Goal: Task Accomplishment & Management: Manage account settings

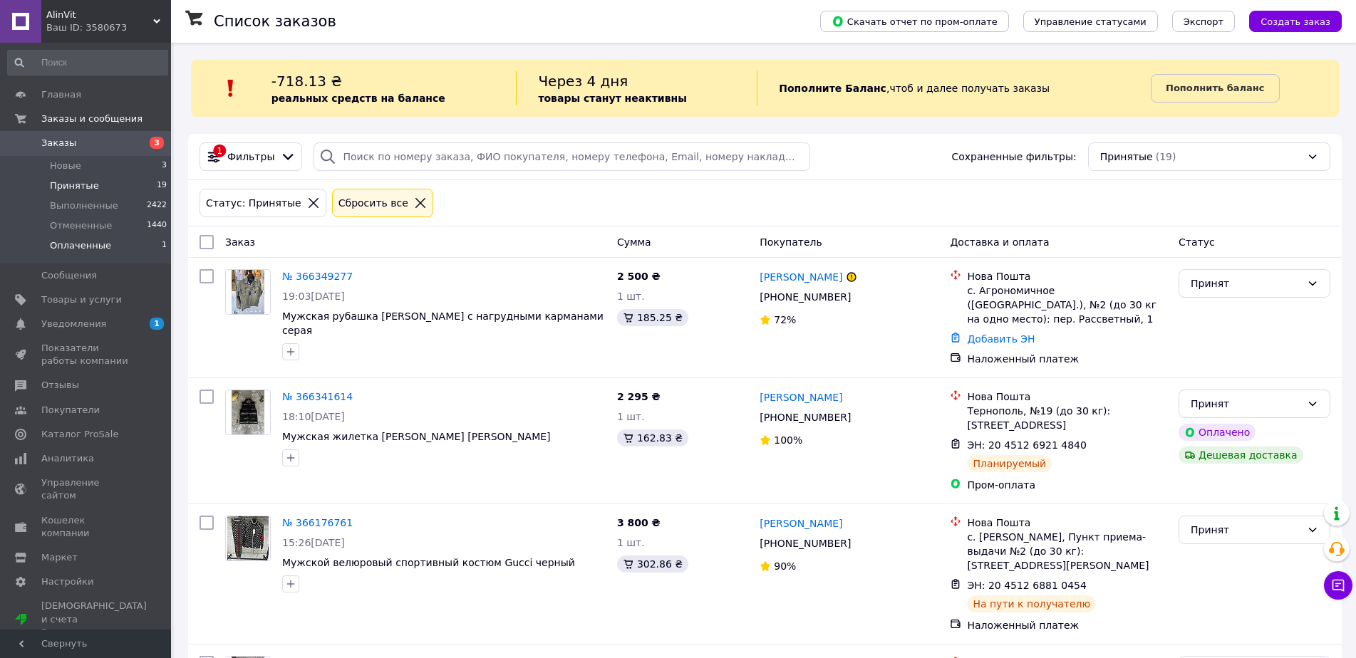
click at [95, 248] on span "Оплаченные" at bounding box center [80, 245] width 61 height 13
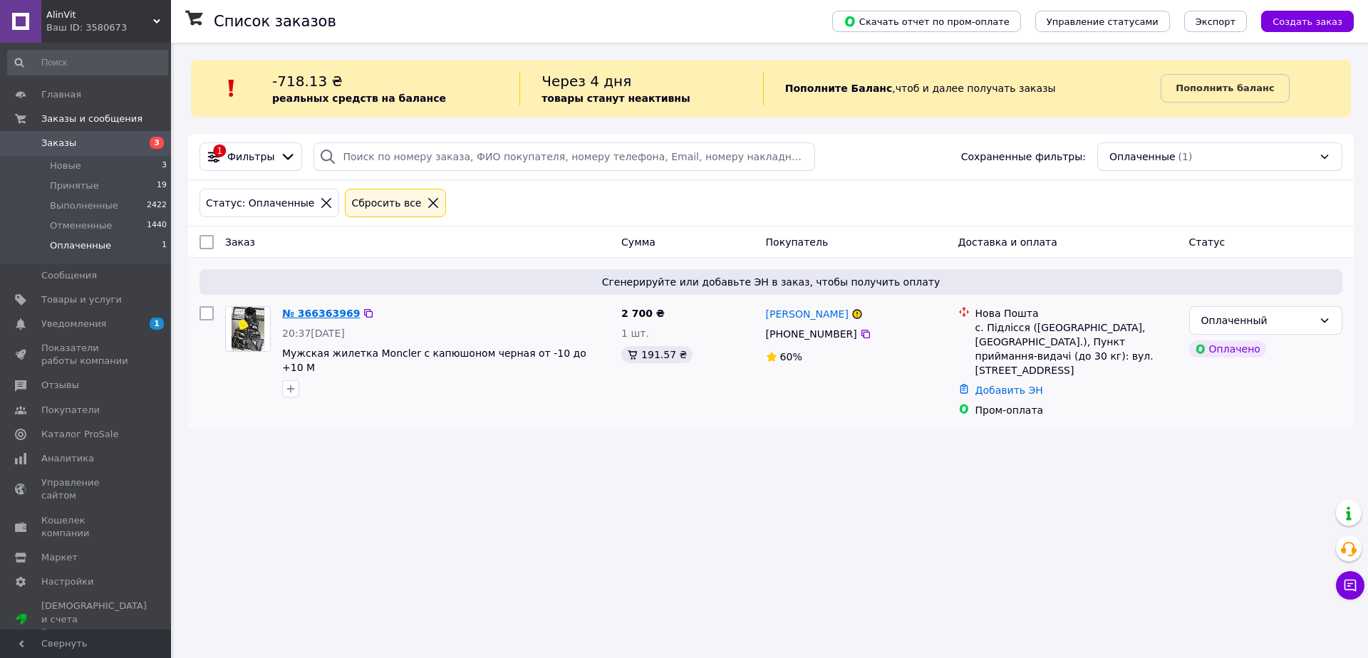
click at [306, 310] on link "№ 366363969" at bounding box center [321, 313] width 78 height 11
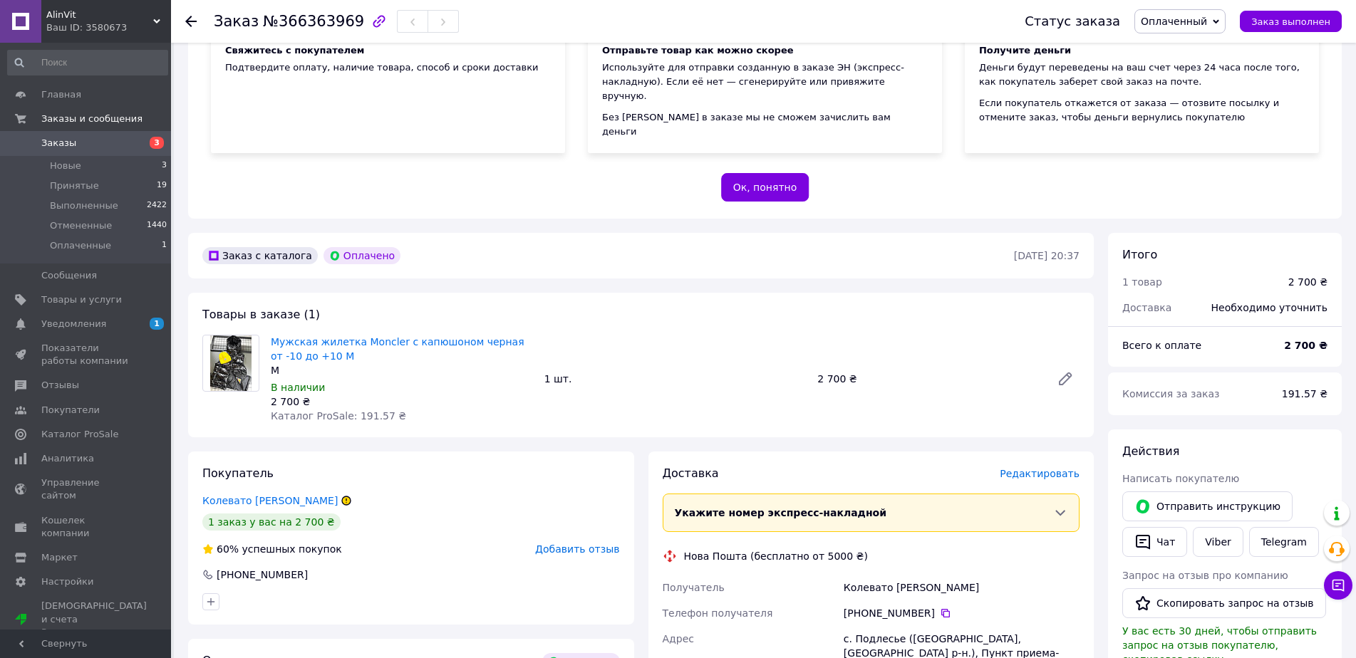
scroll to position [214, 0]
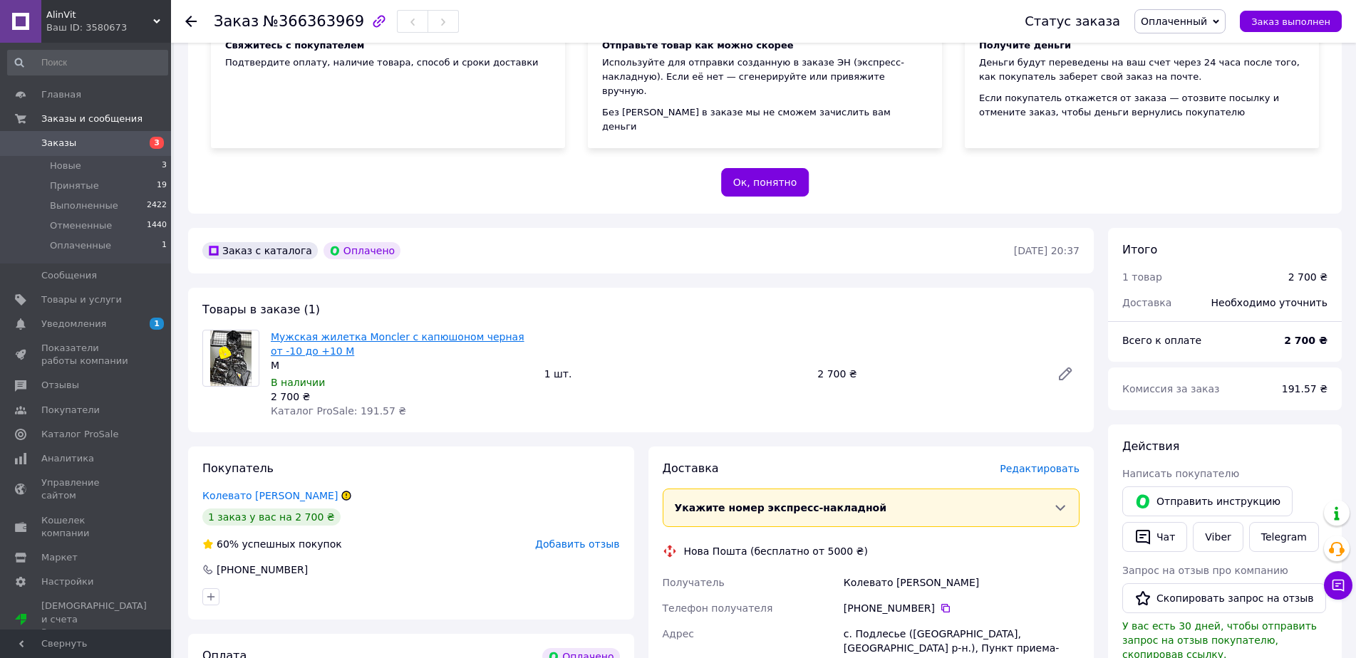
click at [330, 331] on link "Мужская жилетка Moncler с капюшоном черная от -10 до +10 M" at bounding box center [398, 344] width 254 height 26
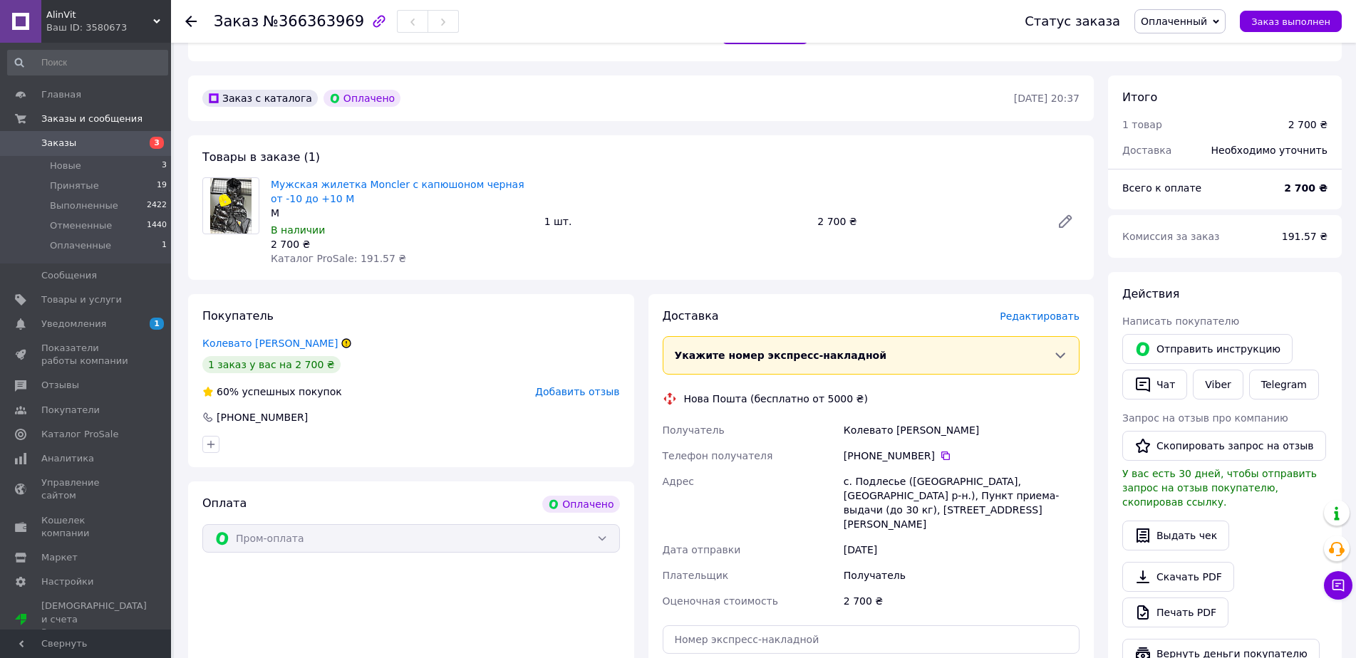
scroll to position [356, 0]
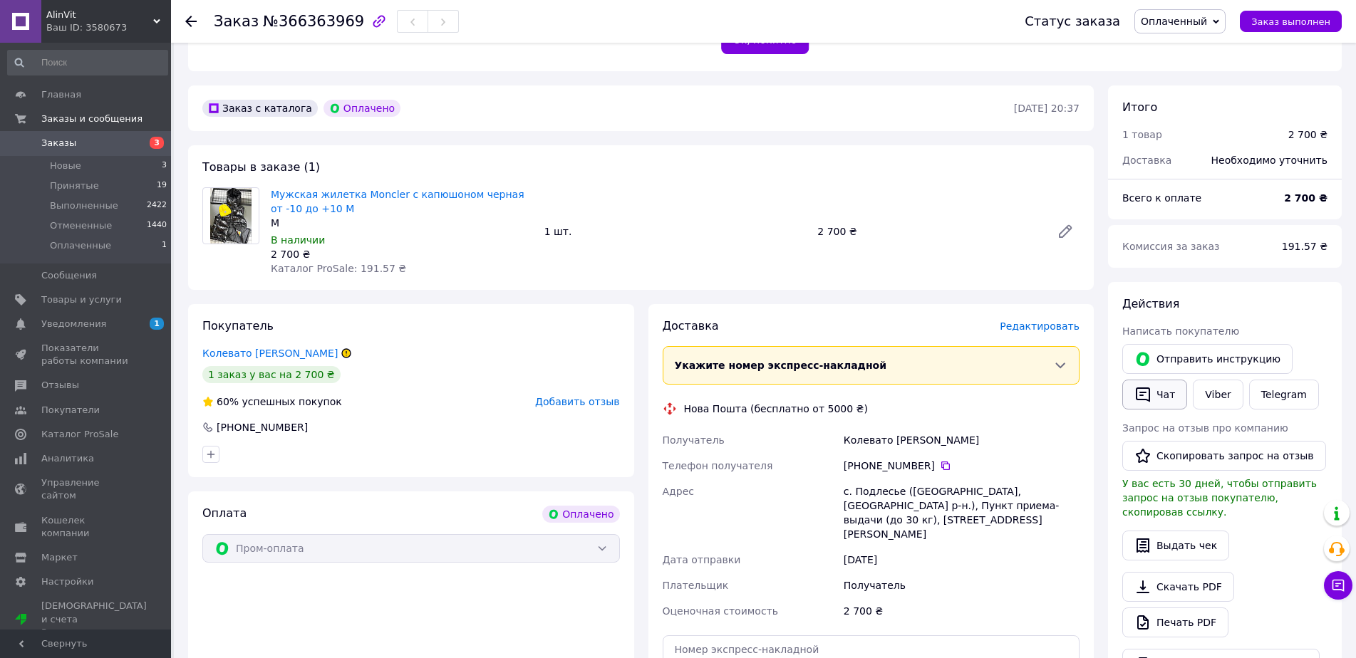
click at [1130, 380] on button "Чат" at bounding box center [1154, 395] width 65 height 30
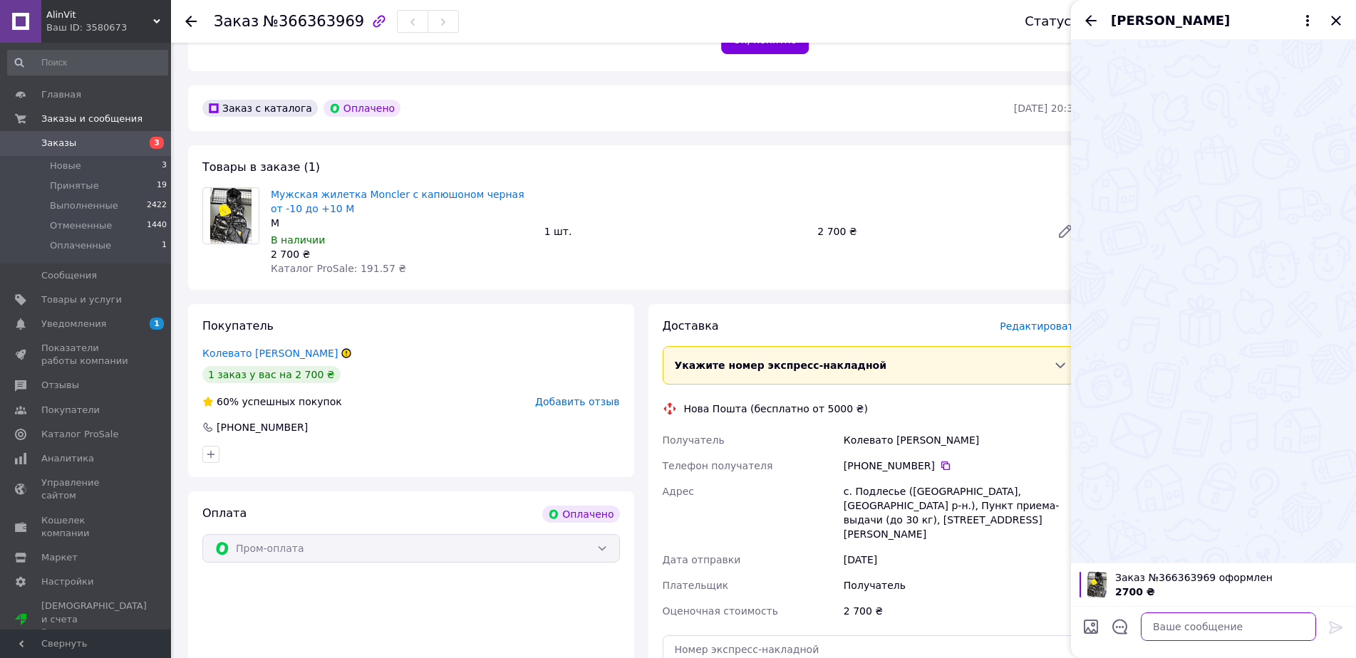
click at [1188, 630] on textarea at bounding box center [1228, 627] width 175 height 29
type textarea "ы"
type textarea "і"
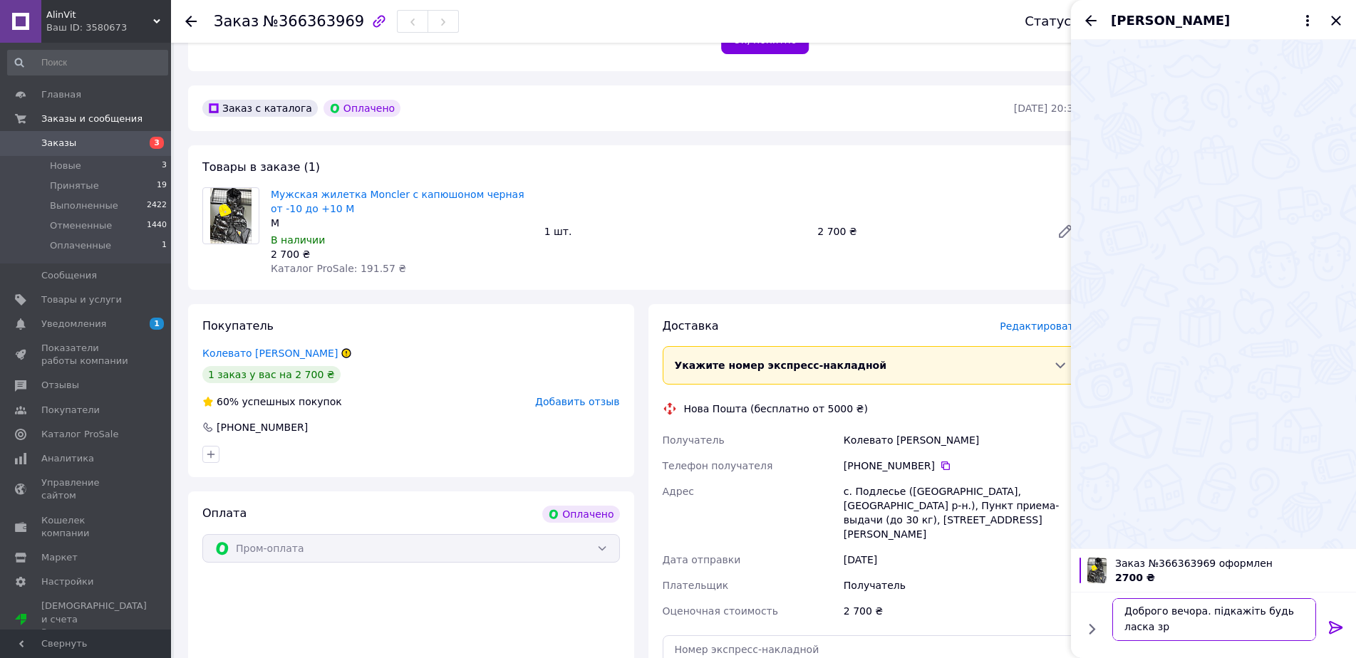
scroll to position [1, 0]
type textarea "Доброго вечора. підкажіть будь ласка зріст/вагу"
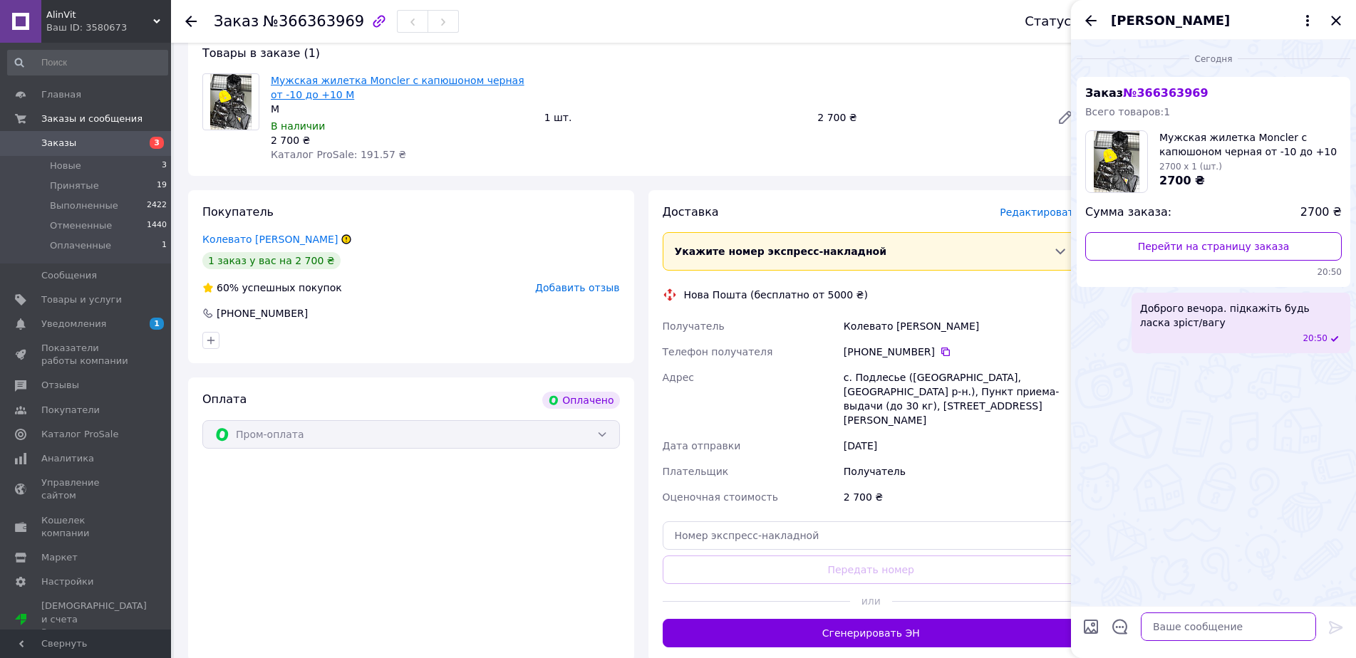
scroll to position [71, 0]
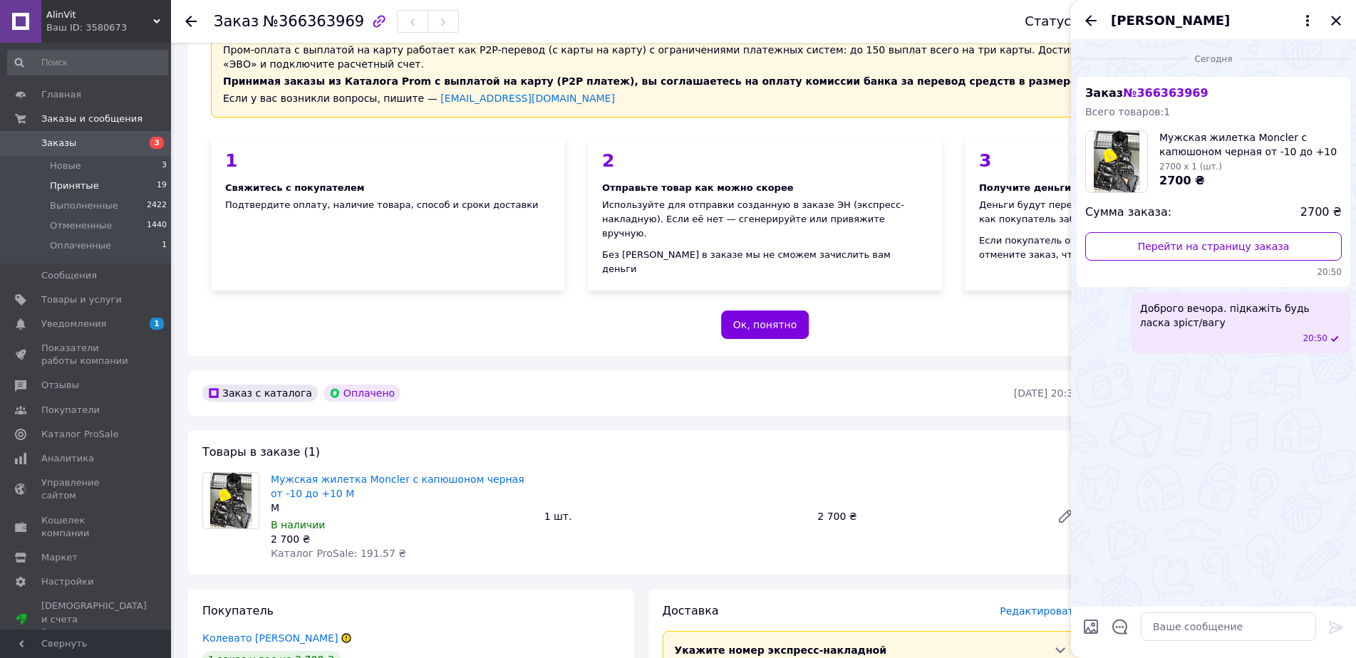
click at [112, 188] on li "Принятые 19" at bounding box center [87, 186] width 175 height 20
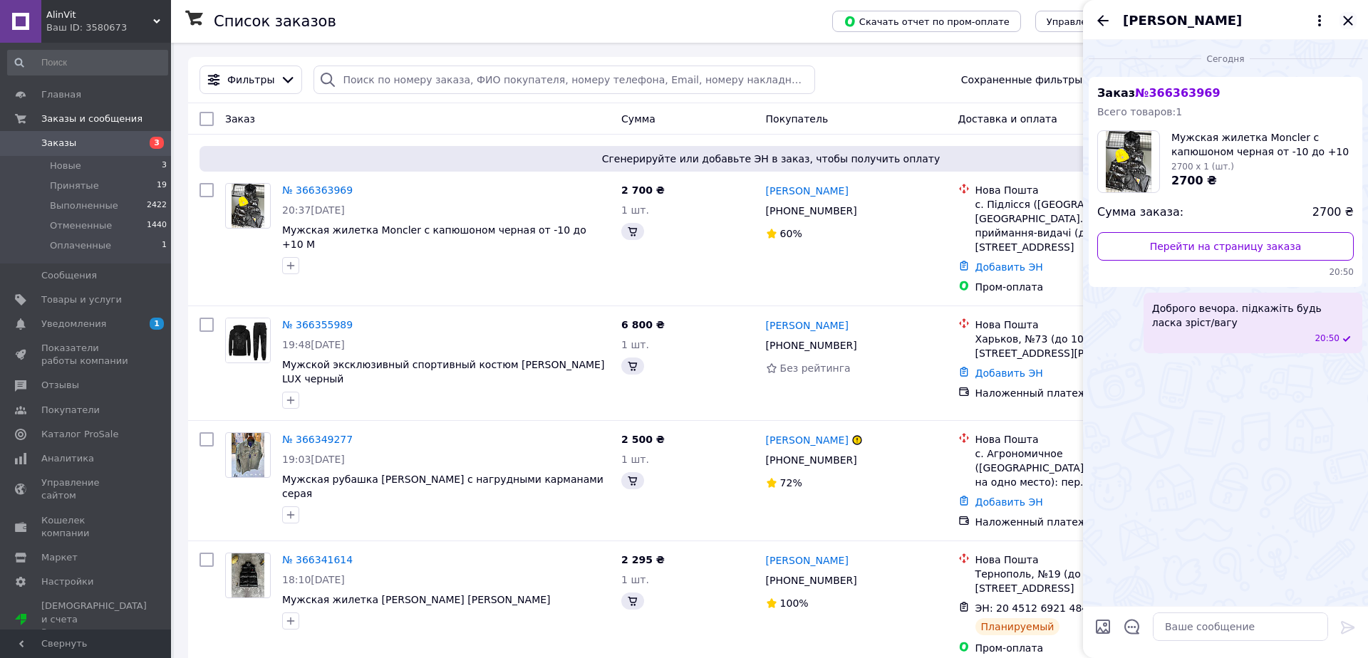
click at [1349, 15] on div "[PERSON_NAME]" at bounding box center [1225, 20] width 285 height 40
click at [1340, 20] on icon "Закрыть" at bounding box center [1348, 20] width 17 height 17
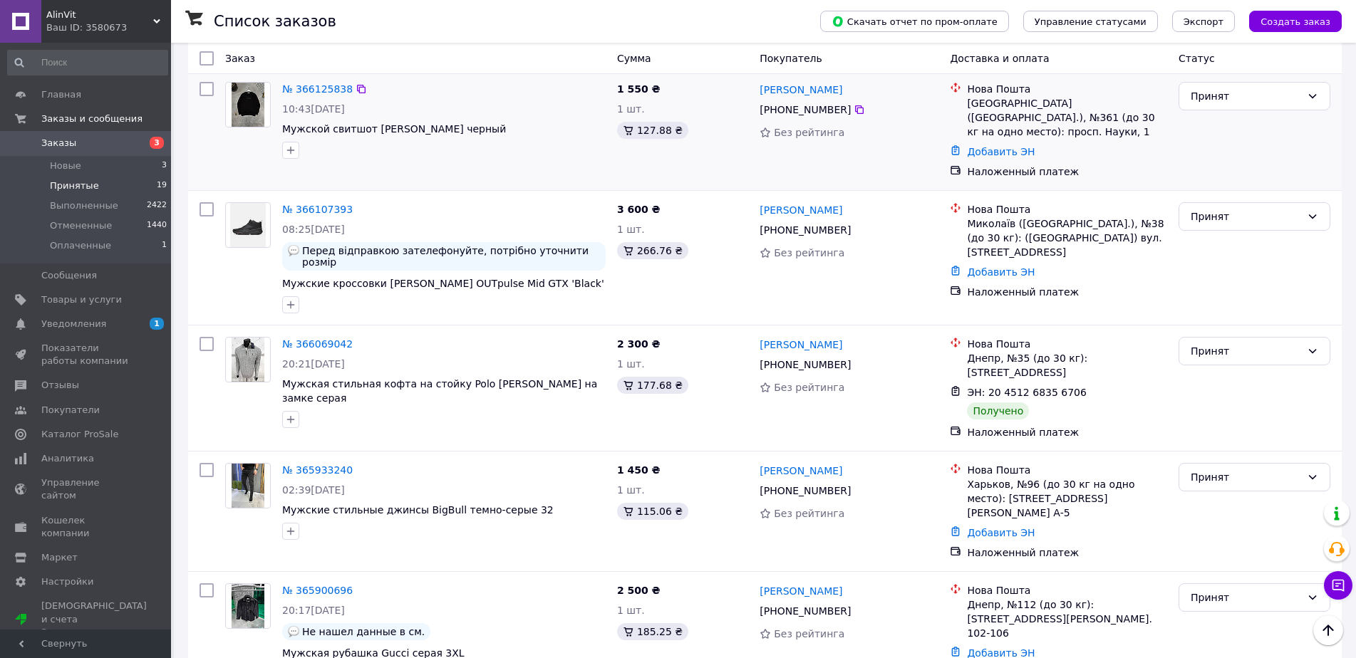
scroll to position [713, 0]
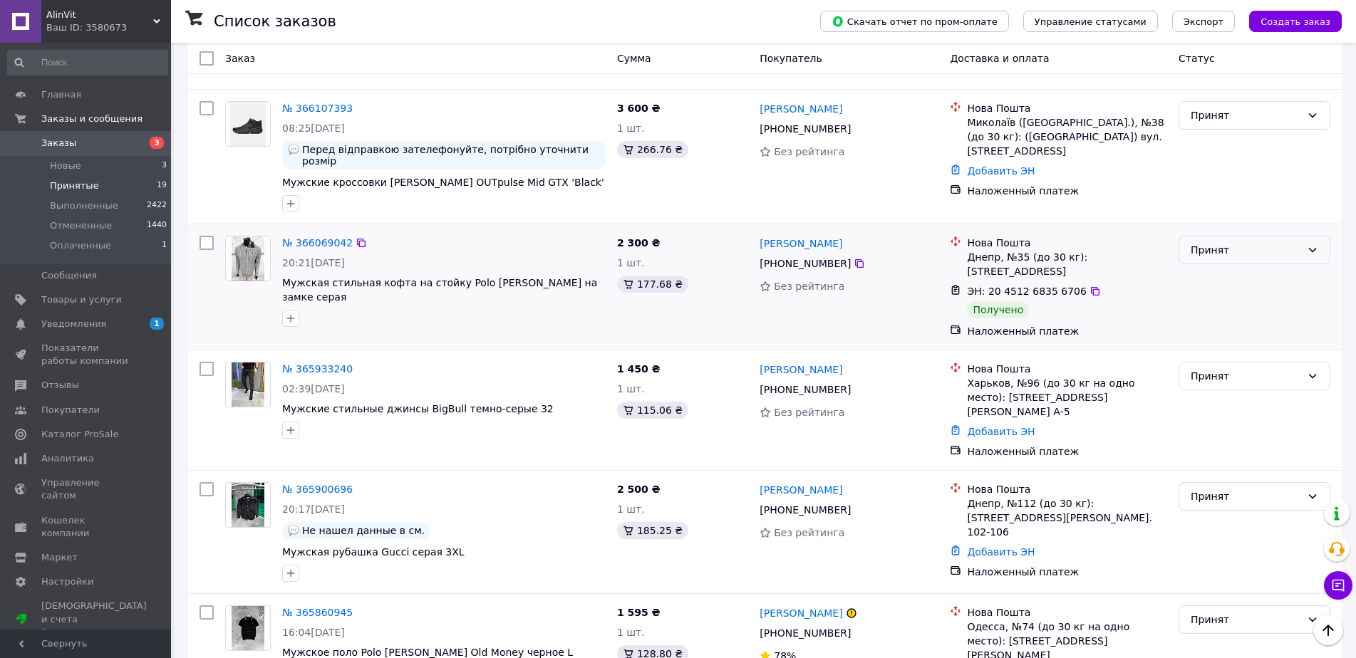
click at [1222, 242] on div "Принят" at bounding box center [1246, 250] width 110 height 16
click at [1217, 224] on li "Выполнен" at bounding box center [1254, 227] width 150 height 26
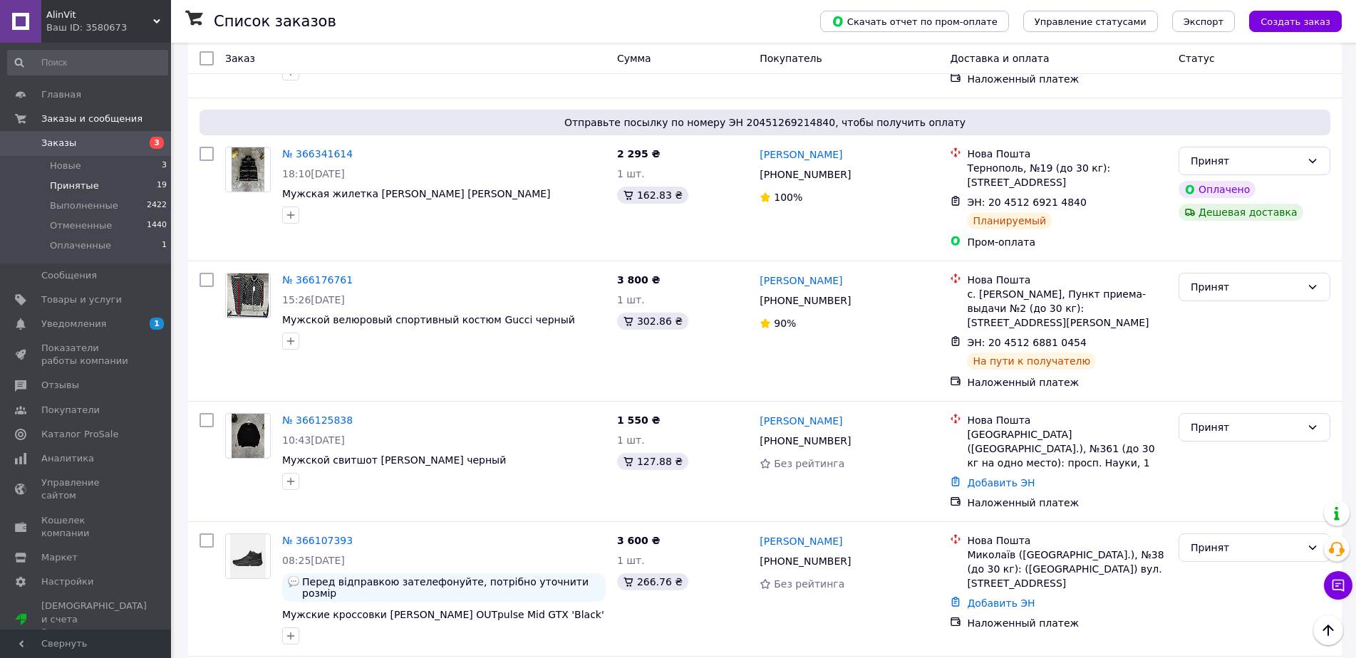
scroll to position [0, 0]
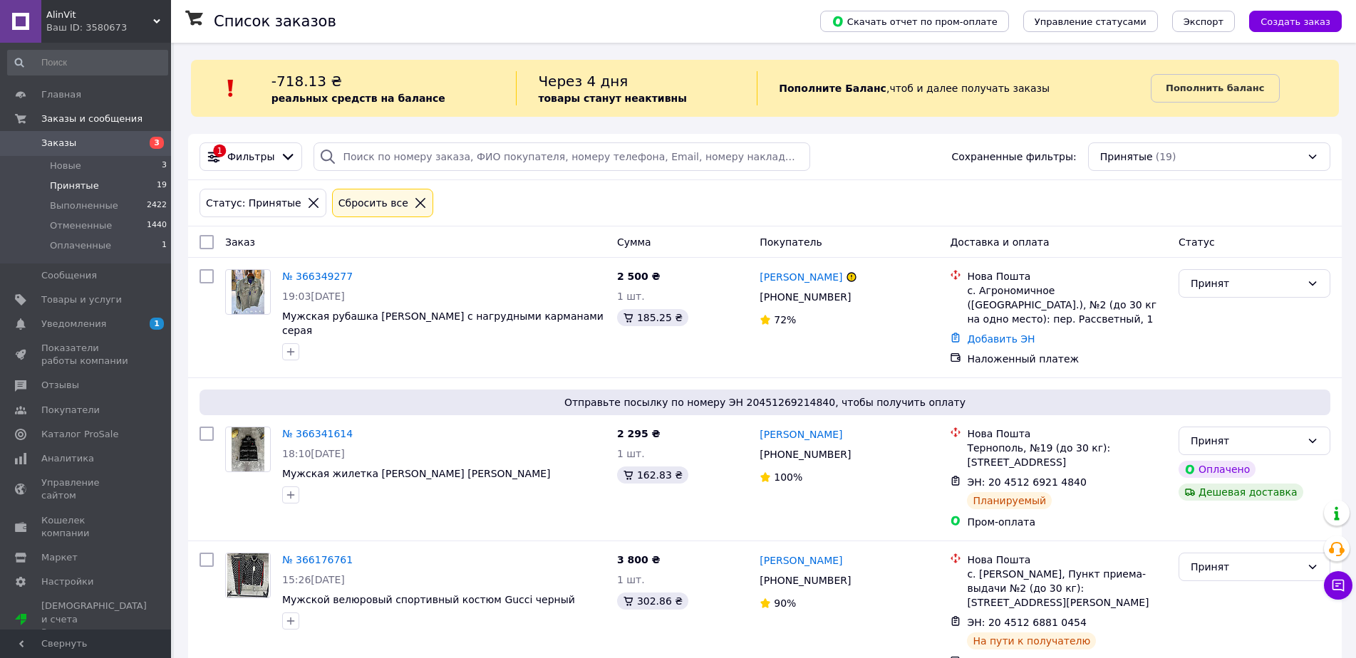
click at [1022, 182] on div "Статус: Принятые Сбросить все" at bounding box center [765, 203] width 1154 height 46
click at [56, 296] on span "Товары и услуги" at bounding box center [81, 300] width 81 height 13
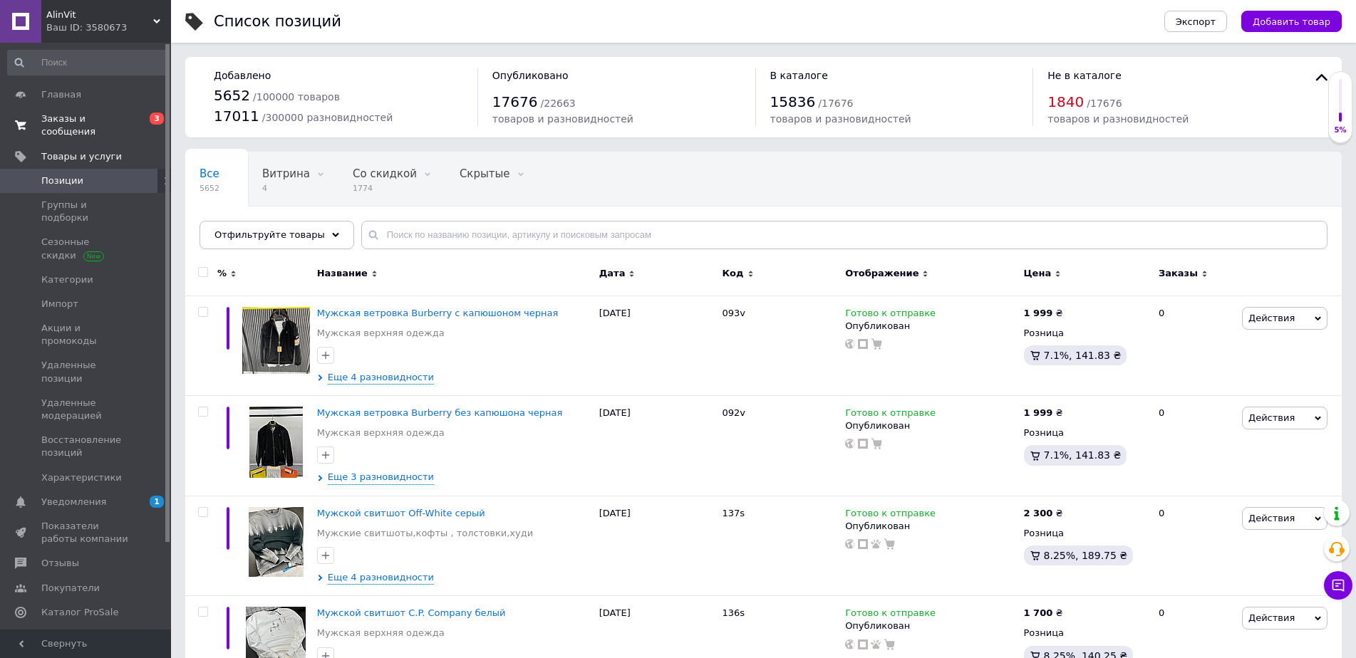
click at [110, 118] on span "Заказы и сообщения" at bounding box center [86, 126] width 90 height 26
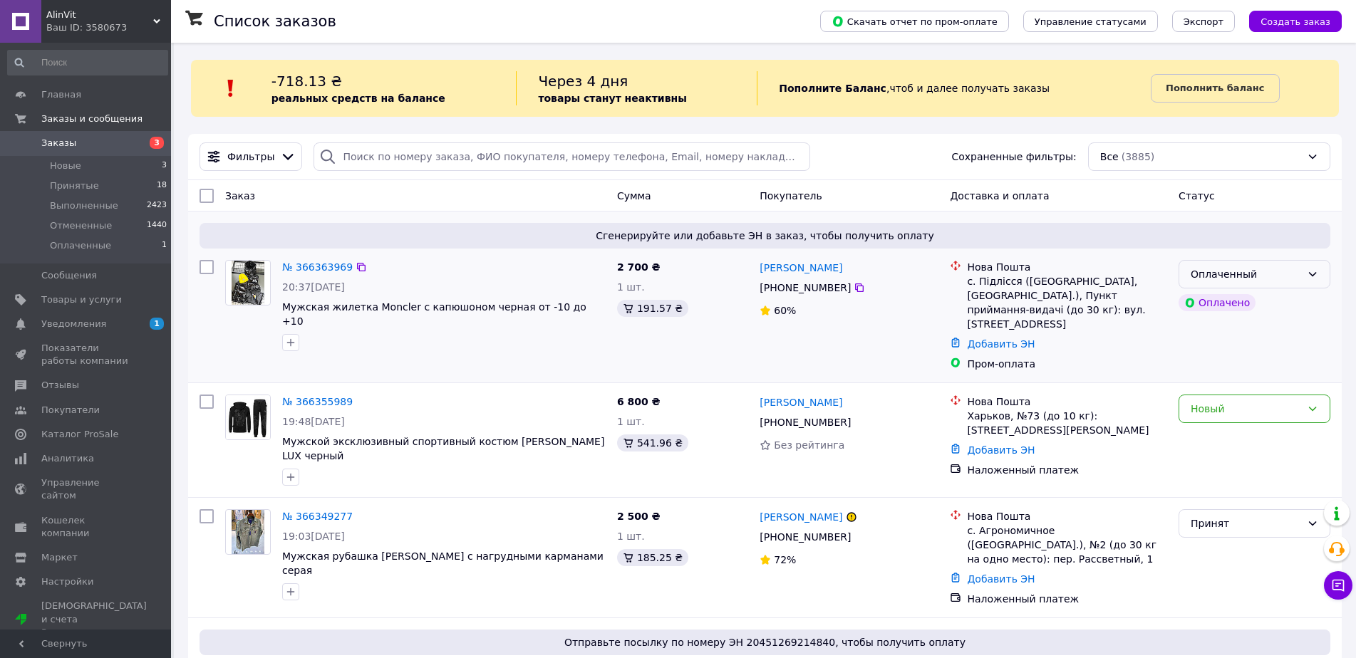
click at [1235, 268] on div "Оплаченный" at bounding box center [1246, 274] width 110 height 16
click at [1210, 308] on li "Принят" at bounding box center [1254, 306] width 150 height 26
click at [326, 268] on link "№ 366363969" at bounding box center [317, 266] width 71 height 11
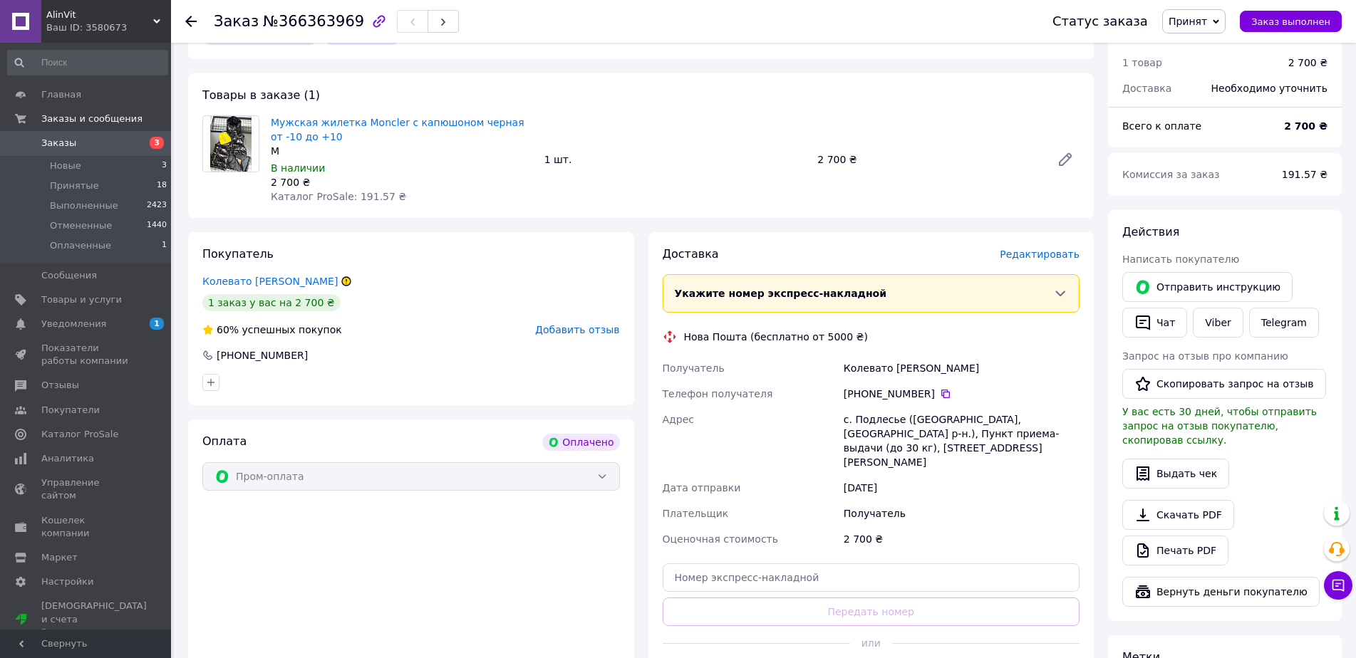
scroll to position [701, 0]
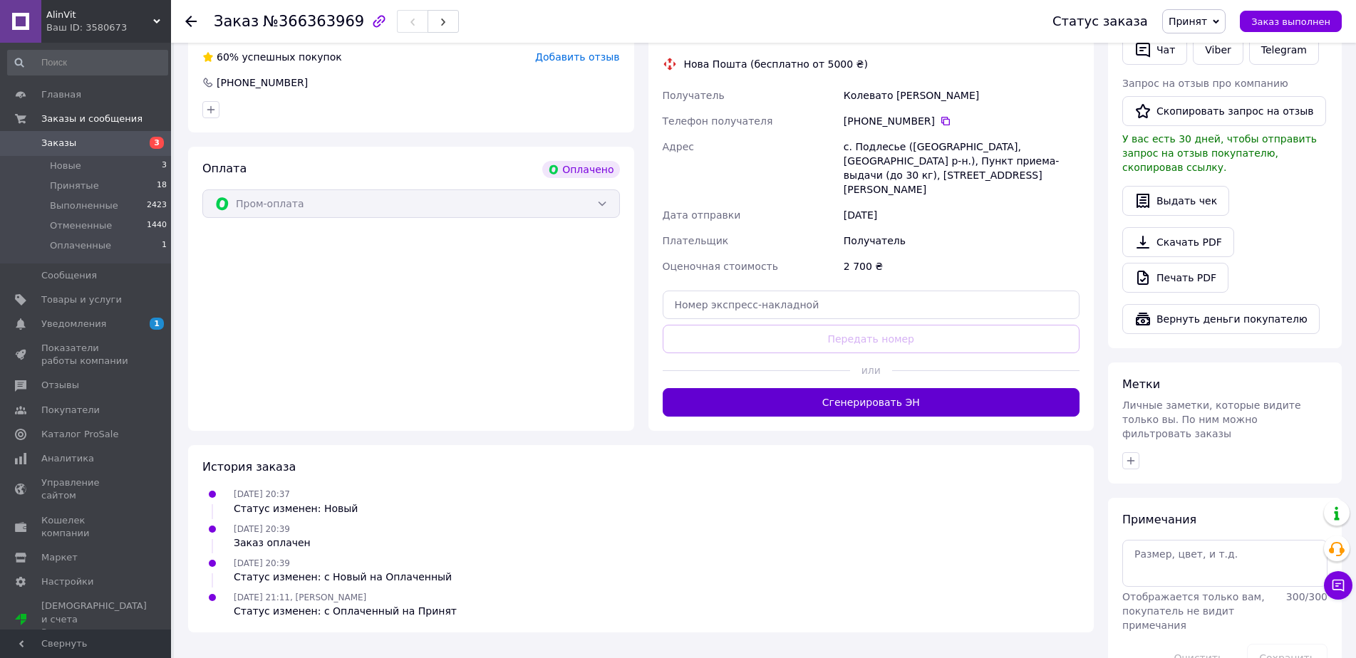
click at [887, 388] on button "Сгенерировать ЭН" at bounding box center [872, 402] width 418 height 29
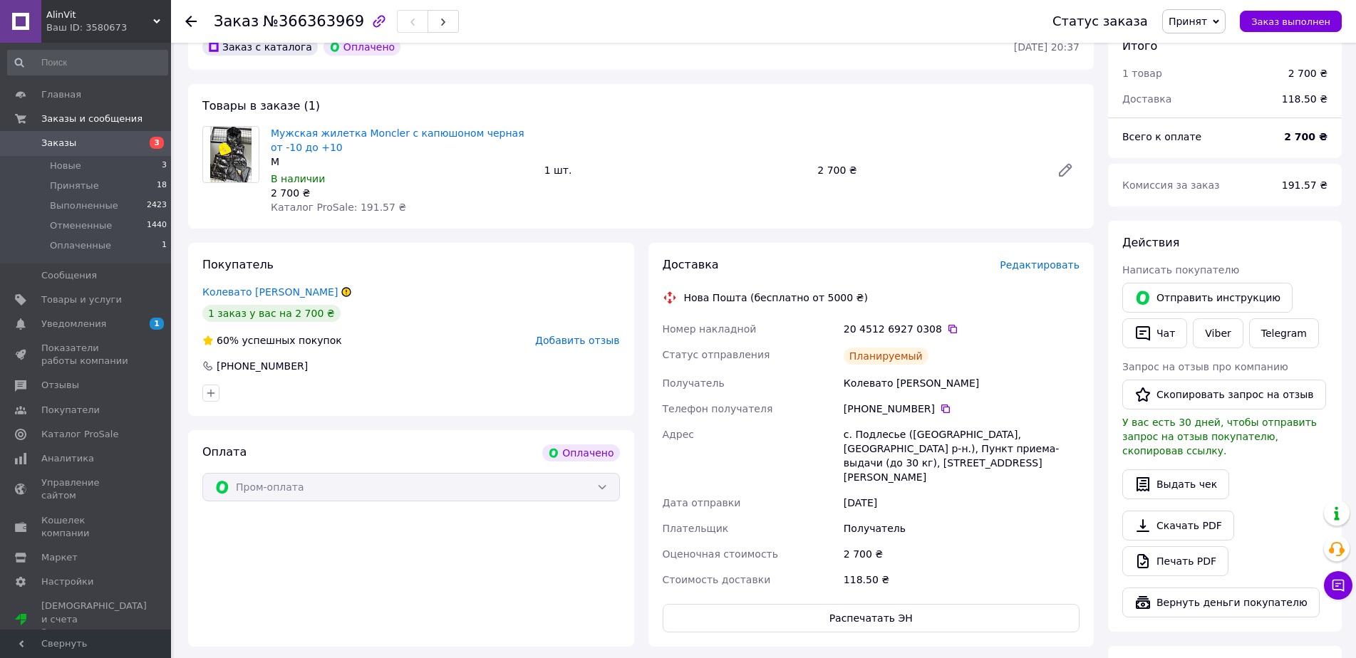
scroll to position [416, 0]
click at [948, 326] on icon at bounding box center [952, 330] width 9 height 9
click at [890, 373] on div "Колевато Назар" at bounding box center [962, 385] width 242 height 26
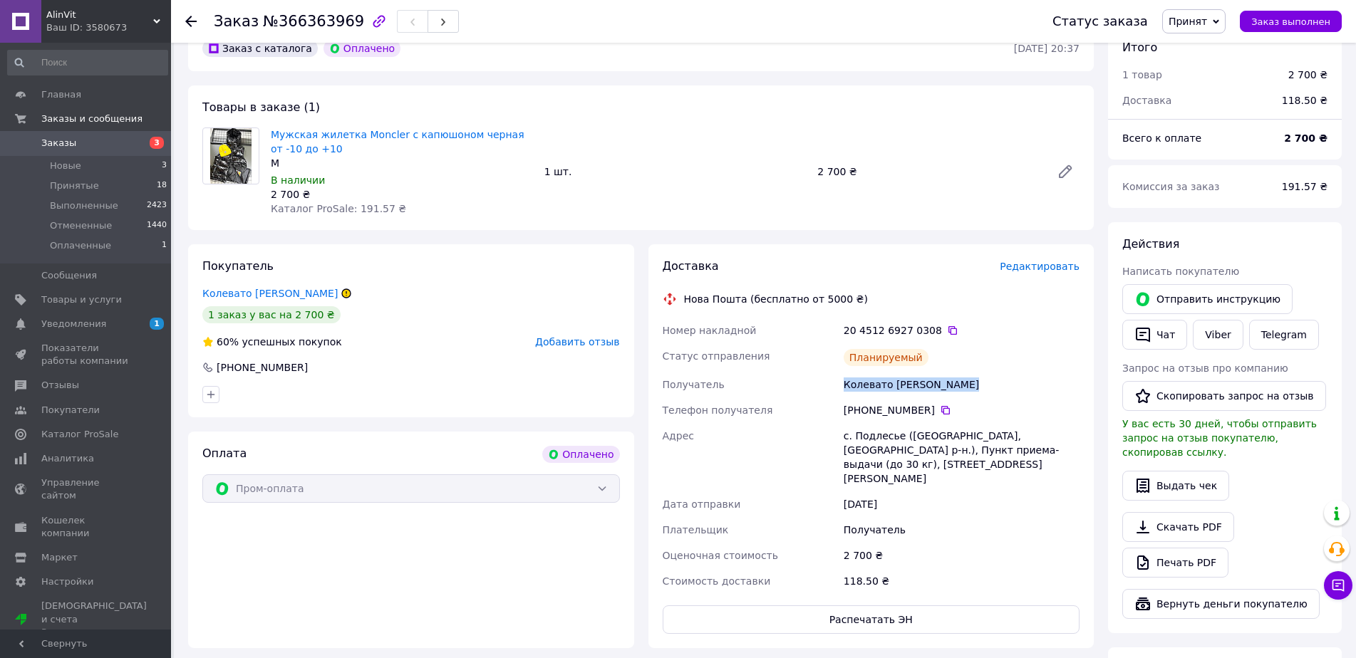
copy div "Колевато Назар"
click at [940, 405] on icon at bounding box center [945, 410] width 11 height 11
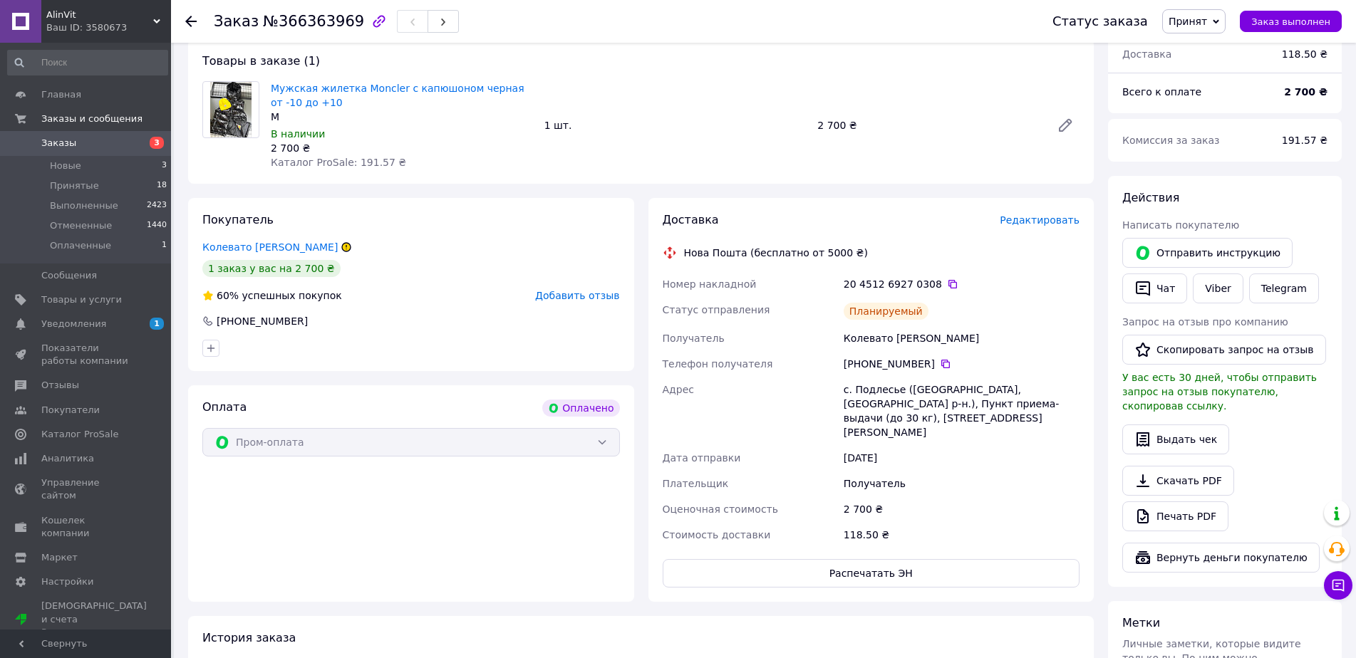
scroll to position [487, 0]
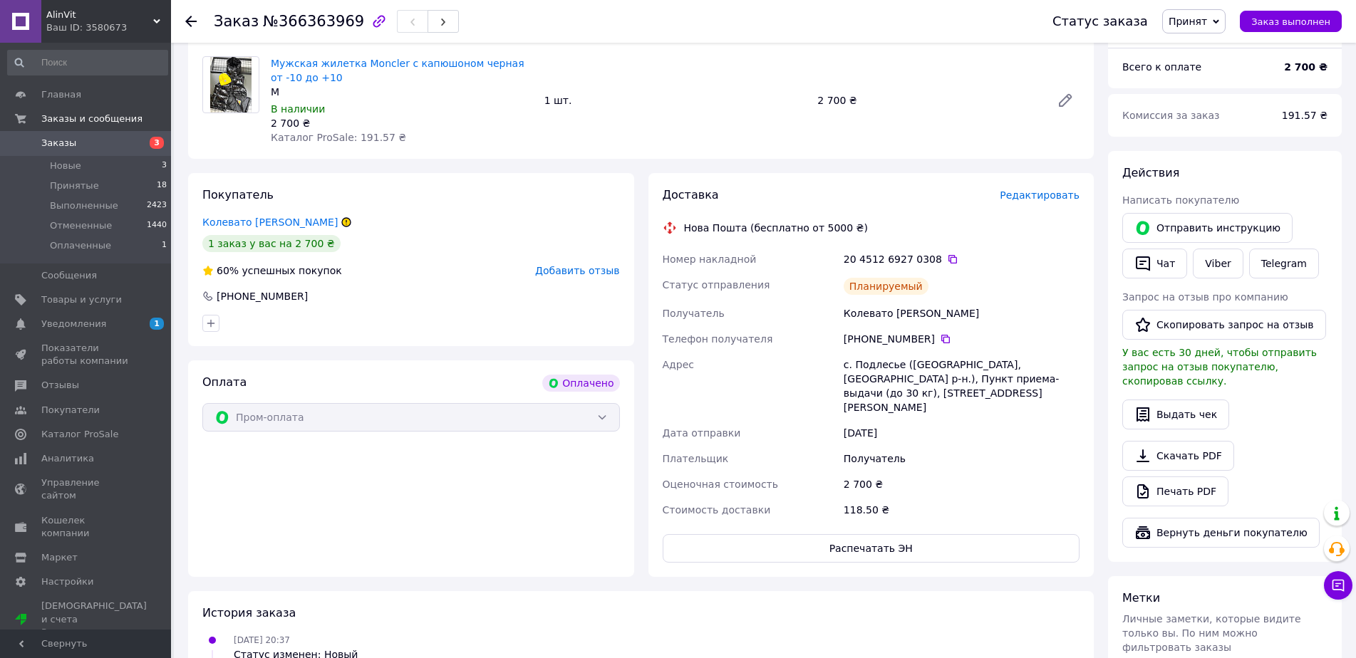
click at [868, 352] on div "с. Подлесье ([GEOGRAPHIC_DATA], [GEOGRAPHIC_DATA] р-н.), Пункт приема-выдачи (д…" at bounding box center [962, 386] width 242 height 68
click at [870, 352] on div "с. Подлесье ([GEOGRAPHIC_DATA], [GEOGRAPHIC_DATA] р-н.), Пункт приема-выдачи (д…" at bounding box center [962, 386] width 242 height 68
copy div "Подлесье"
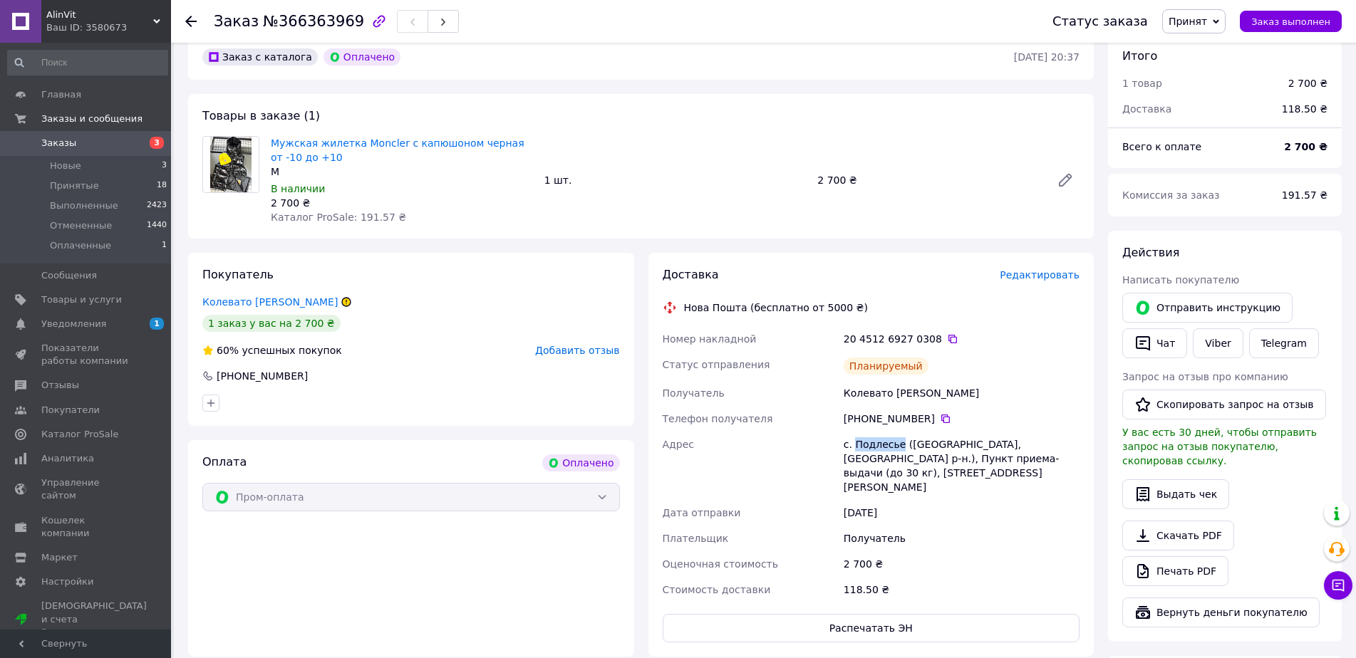
scroll to position [416, 0]
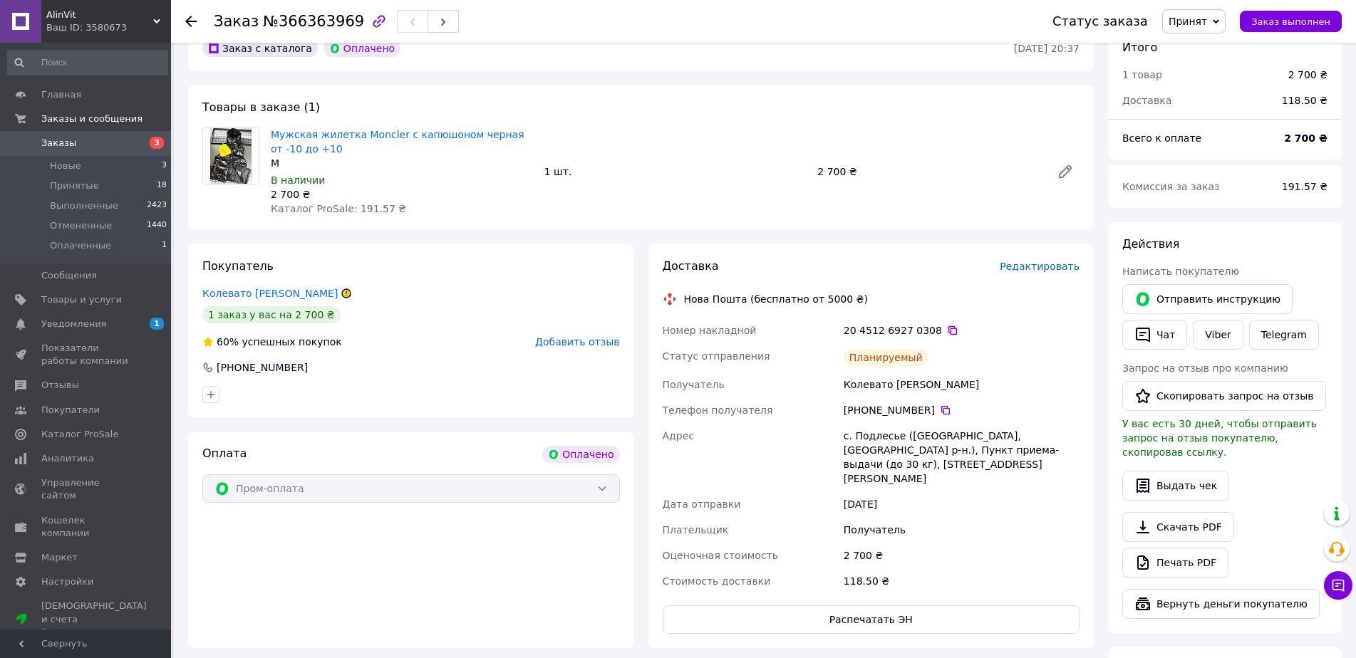
click at [948, 326] on icon at bounding box center [952, 330] width 9 height 9
click at [859, 372] on div "Колевато Назар" at bounding box center [962, 385] width 242 height 26
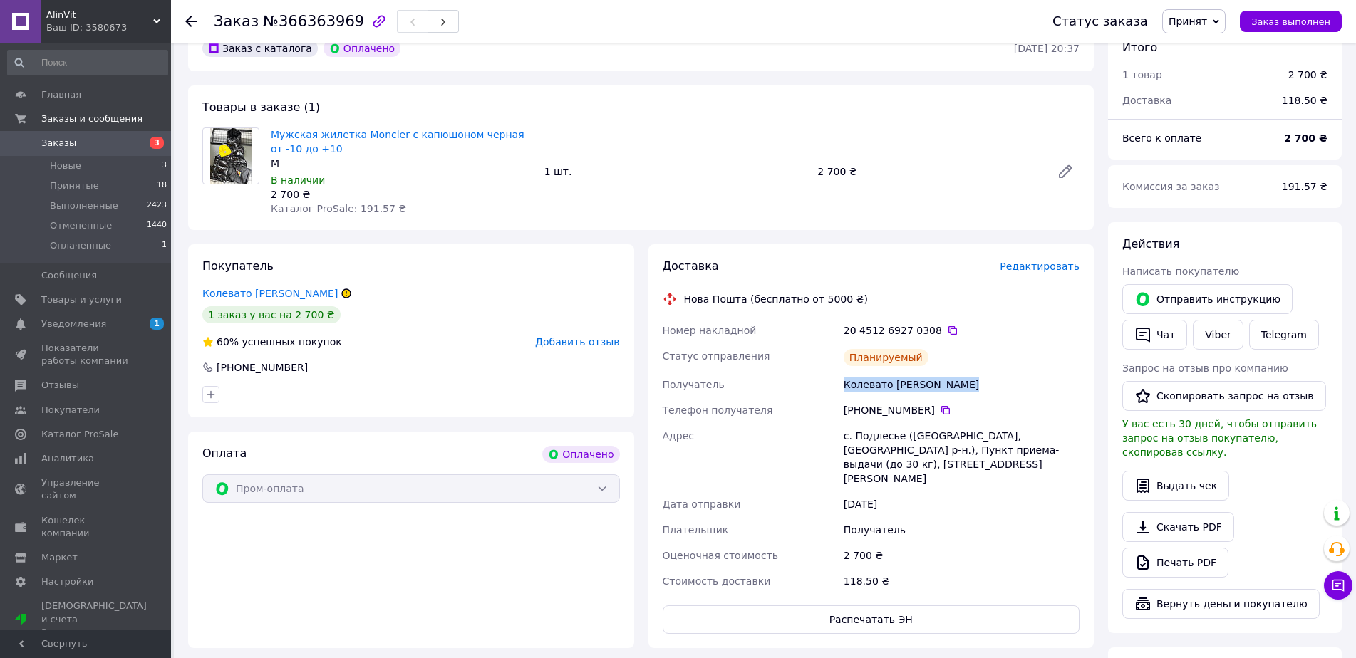
copy div "Колевато Назар"
drag, startPoint x: 933, startPoint y: 392, endPoint x: 938, endPoint y: 382, distance: 11.5
click at [940, 405] on icon at bounding box center [945, 410] width 11 height 11
click at [855, 425] on div "с. Подлесье ([GEOGRAPHIC_DATA], [GEOGRAPHIC_DATA] р-н.), Пункт приема-выдачи (д…" at bounding box center [962, 457] width 242 height 68
click at [861, 425] on div "с. Подлесье ([GEOGRAPHIC_DATA], [GEOGRAPHIC_DATA] р-н.), Пункт приема-выдачи (д…" at bounding box center [962, 457] width 242 height 68
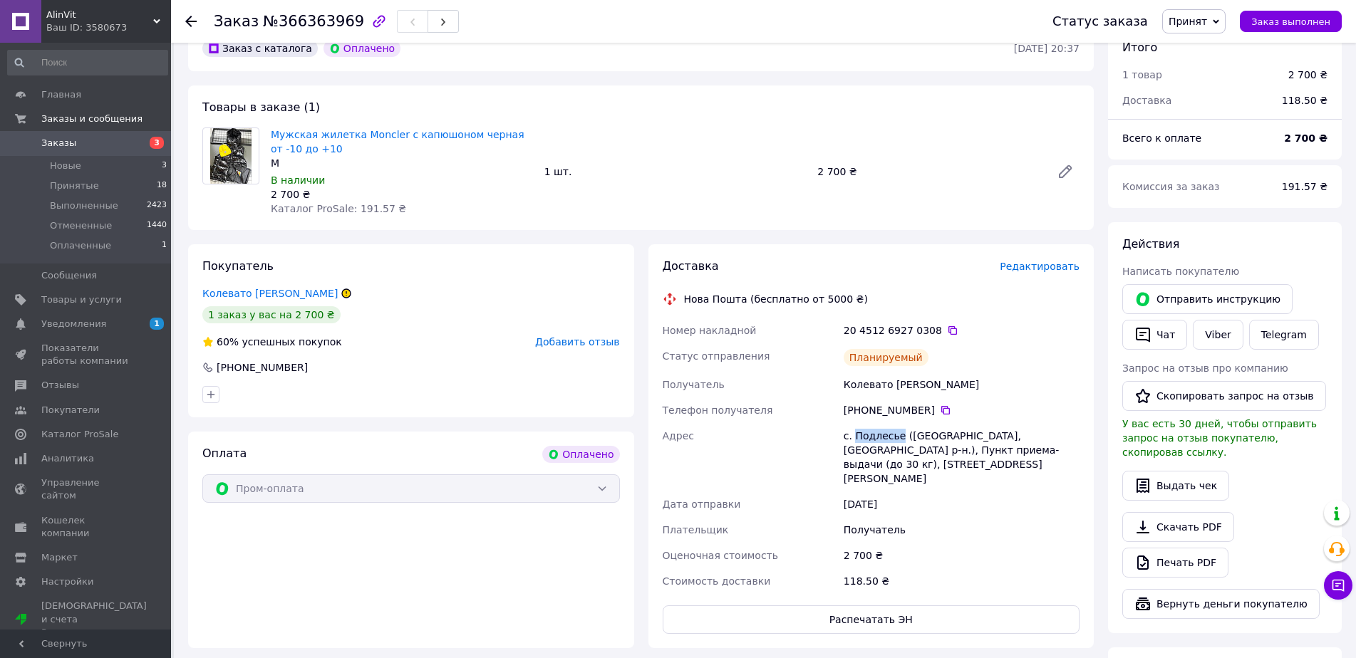
copy div "Подлесье"
click at [948, 326] on icon at bounding box center [952, 330] width 9 height 9
click at [78, 160] on li "Новые 3" at bounding box center [87, 166] width 175 height 20
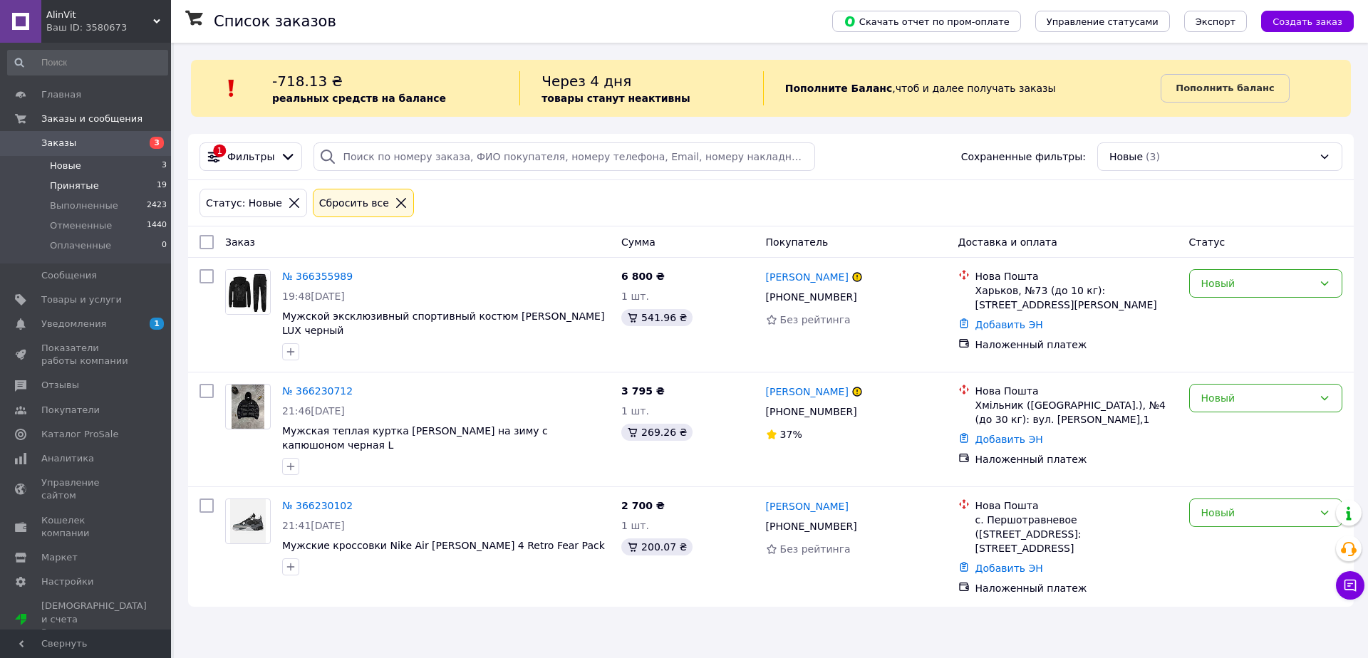
click at [108, 185] on li "Принятые 19" at bounding box center [87, 186] width 175 height 20
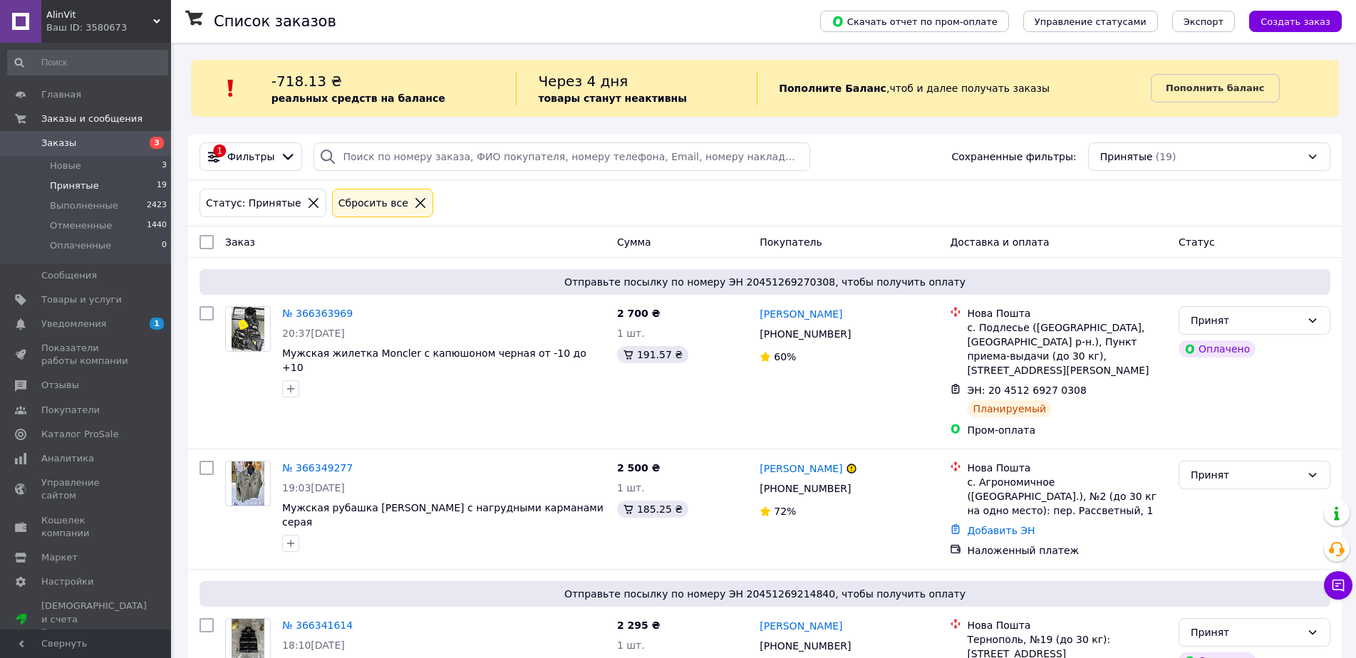
click at [514, 205] on div "Статус: Принятые Сбросить все" at bounding box center [765, 203] width 1136 height 34
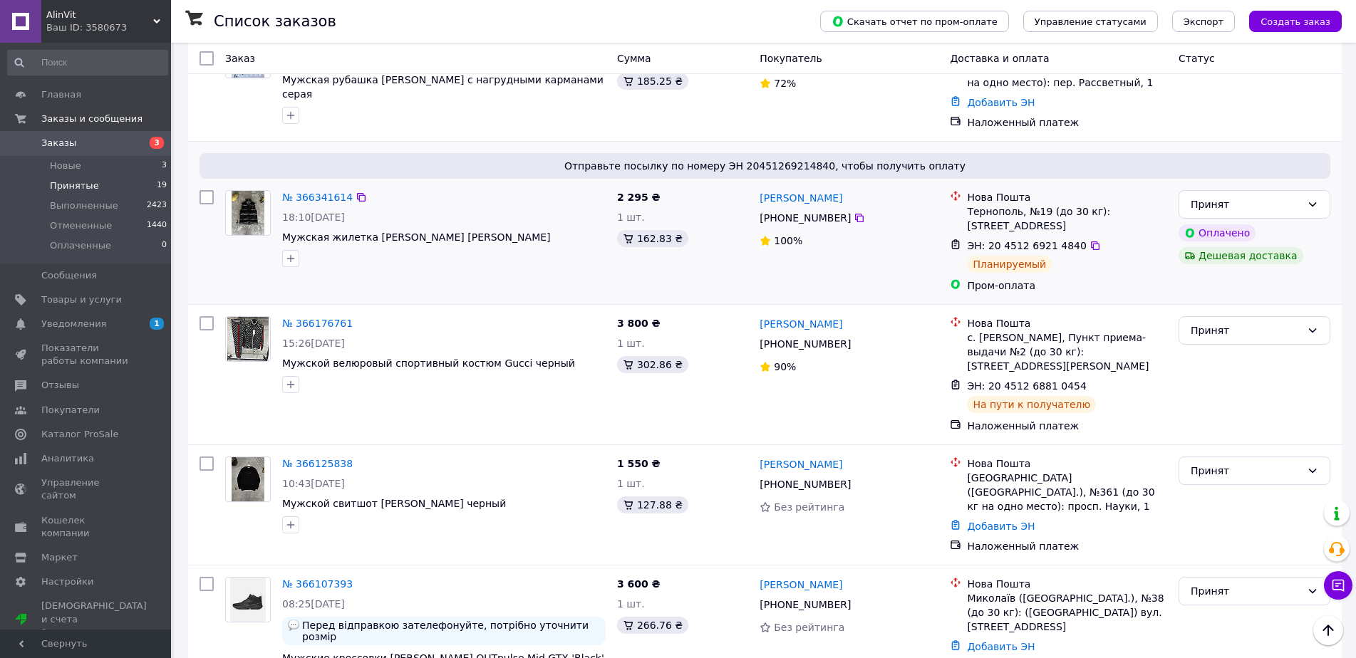
scroll to position [285, 0]
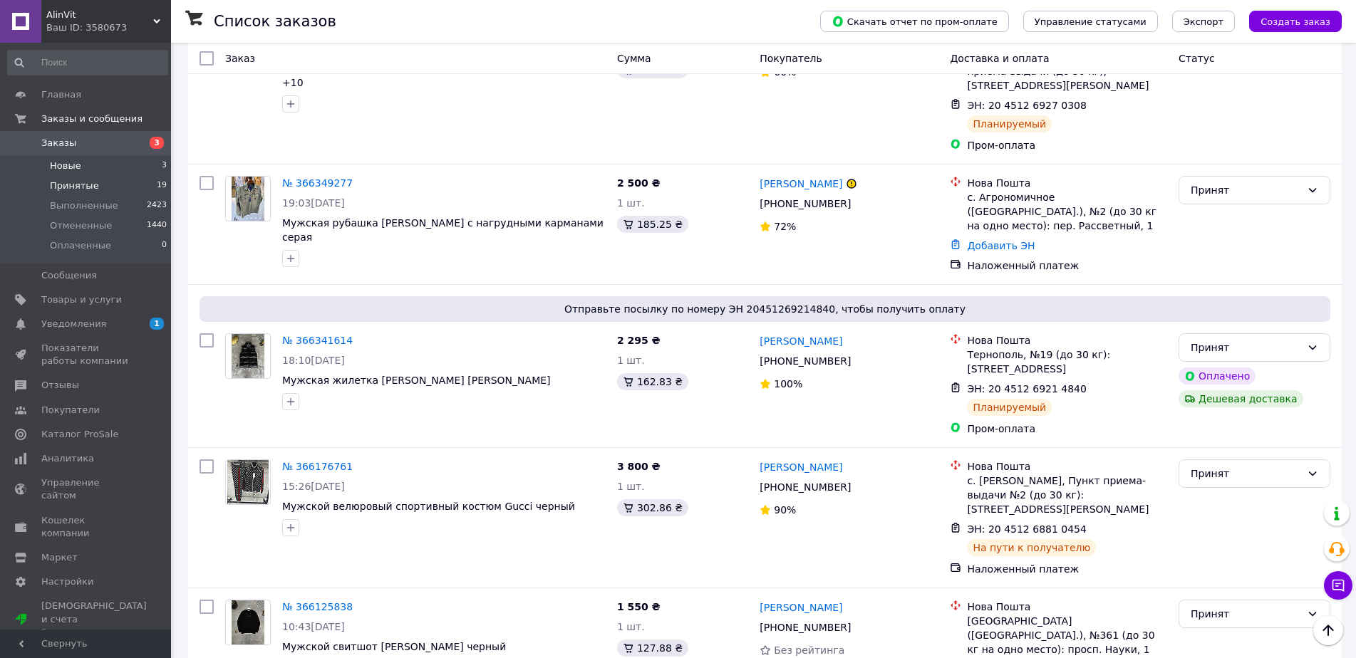
click at [105, 172] on li "Новые 3" at bounding box center [87, 166] width 175 height 20
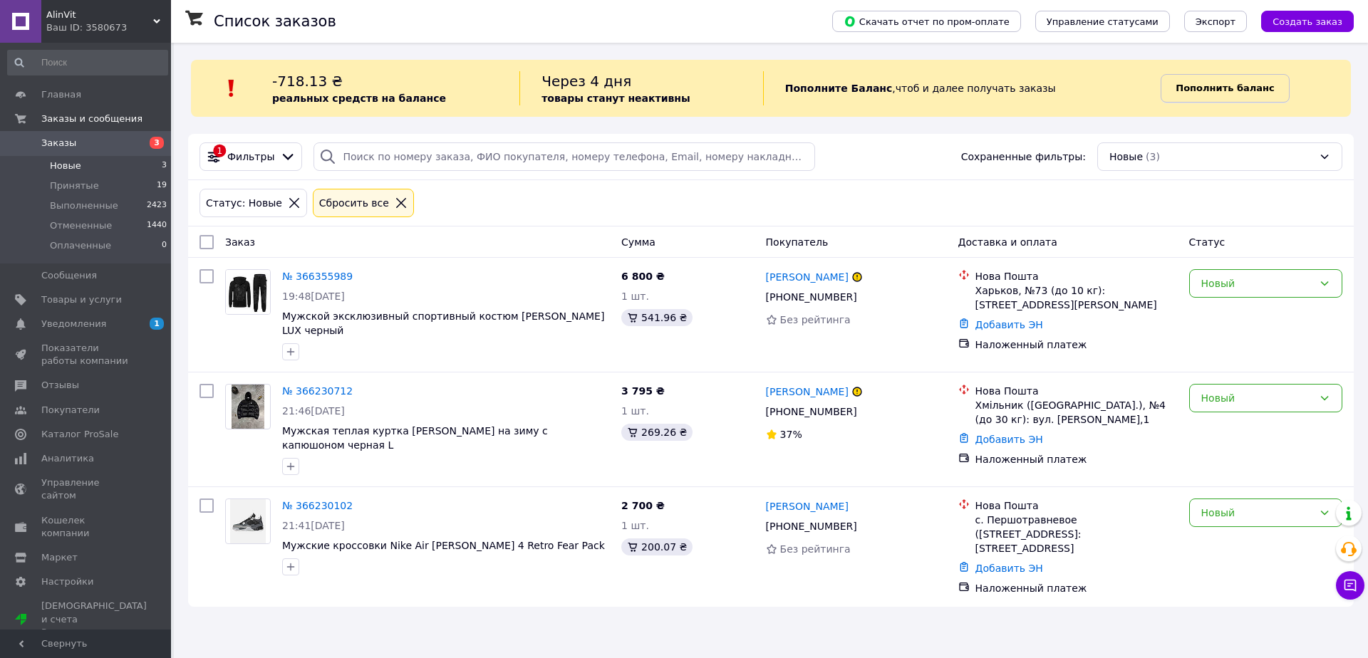
click at [1183, 88] on b "Пополнить баланс" at bounding box center [1225, 88] width 98 height 11
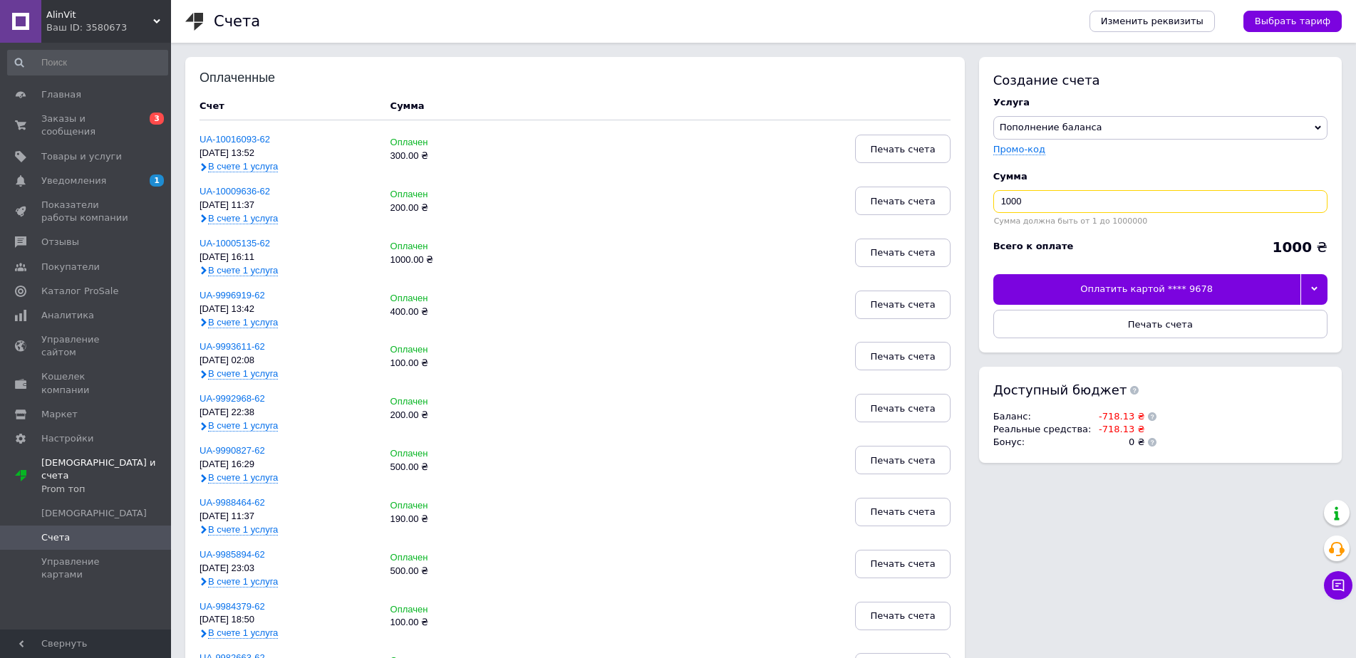
drag, startPoint x: 1087, startPoint y: 200, endPoint x: 740, endPoint y: 211, distance: 346.5
click at [743, 211] on div "Оплаченные Счет Сумма UA-10016093-62 [DATE] 13:52 В счете 1 услуга Оплачен 300.…" at bounding box center [763, 653] width 1156 height 1192
type input "300"
click at [1306, 282] on div at bounding box center [1314, 289] width 28 height 30
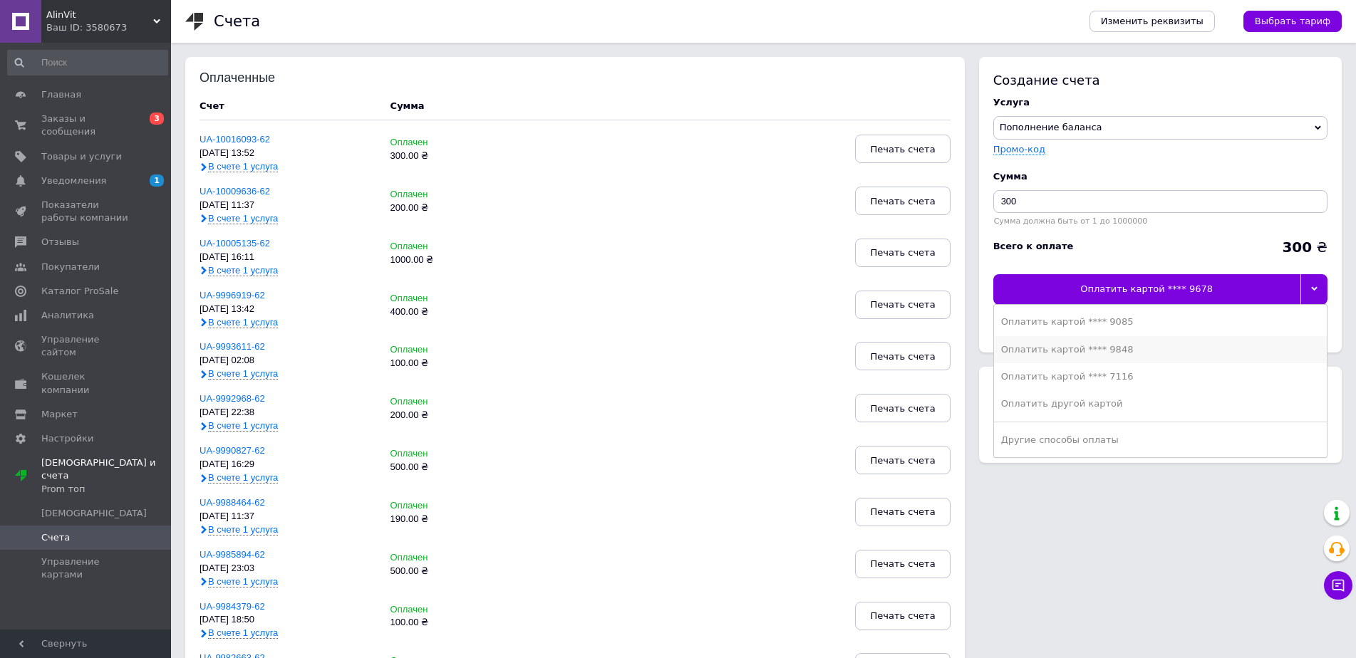
click at [1108, 350] on div "Оплатить картой **** 9848" at bounding box center [1160, 349] width 318 height 13
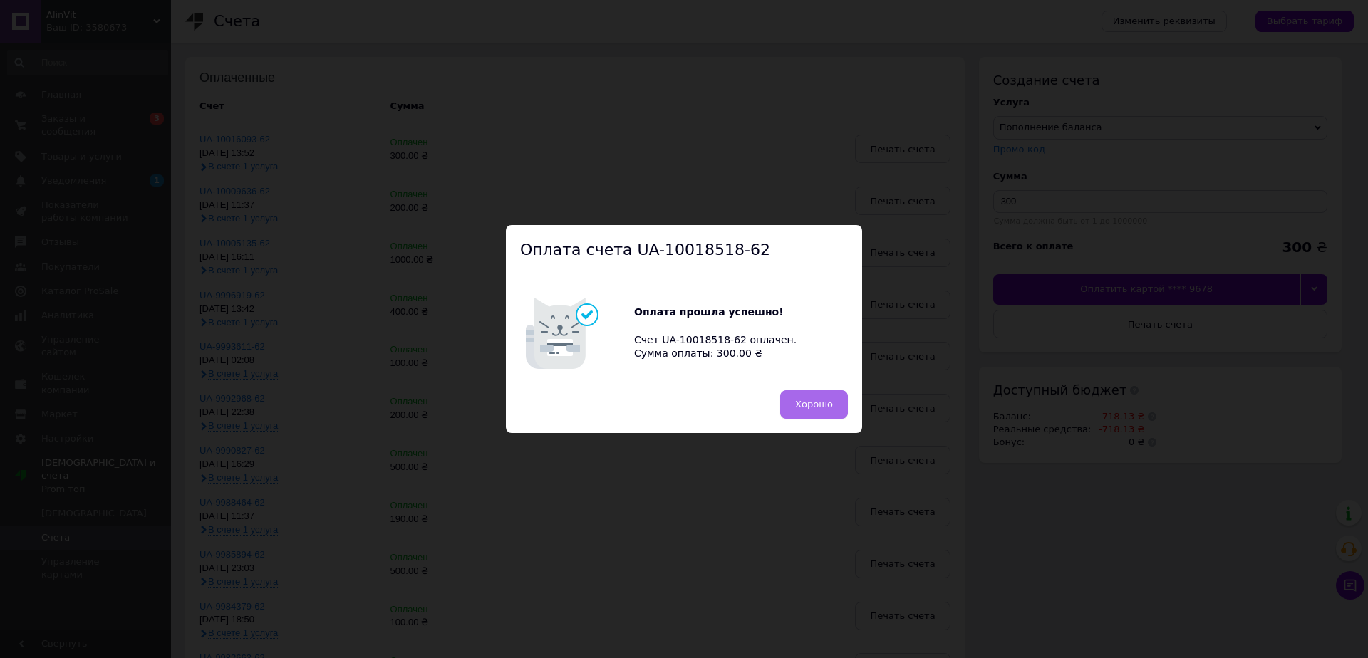
click at [839, 403] on button "Хорошо" at bounding box center [814, 404] width 68 height 29
